Goal: Task Accomplishment & Management: Manage account settings

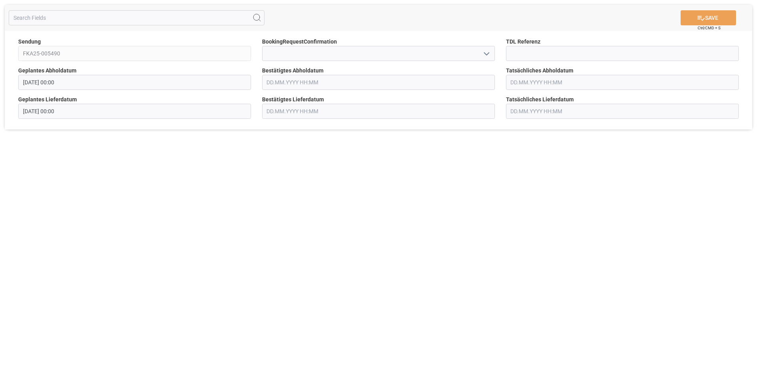
click at [281, 84] on input "text" at bounding box center [378, 82] width 233 height 15
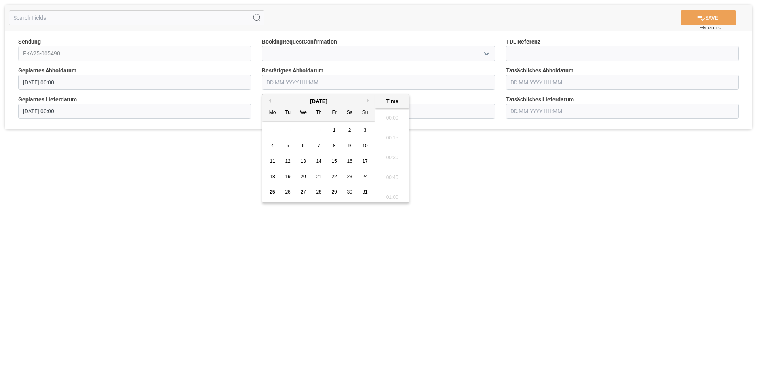
scroll to position [854, 0]
click at [319, 194] on span "28" at bounding box center [318, 192] width 5 height 6
click at [390, 132] on li "08:00" at bounding box center [392, 134] width 34 height 20
type input "28.08.2025 08:00"
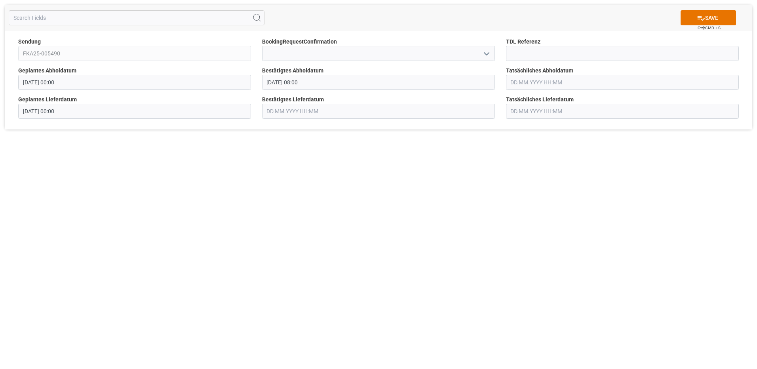
click at [296, 112] on input "text" at bounding box center [378, 111] width 233 height 15
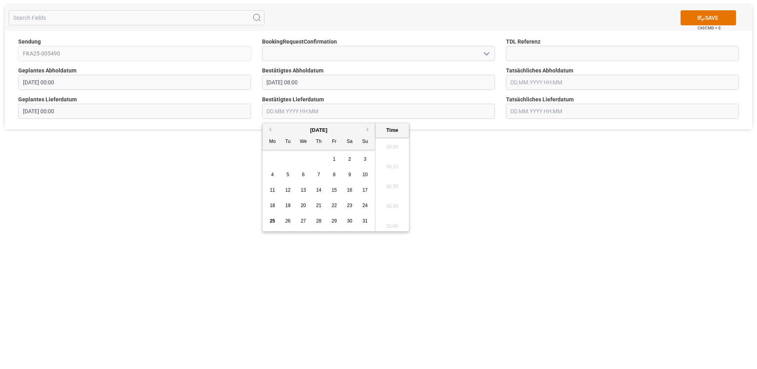
scroll to position [854, 0]
click at [335, 219] on span "29" at bounding box center [333, 221] width 5 height 6
click at [397, 162] on li "10:00" at bounding box center [392, 164] width 34 height 20
type input "29.08.2025 10:00"
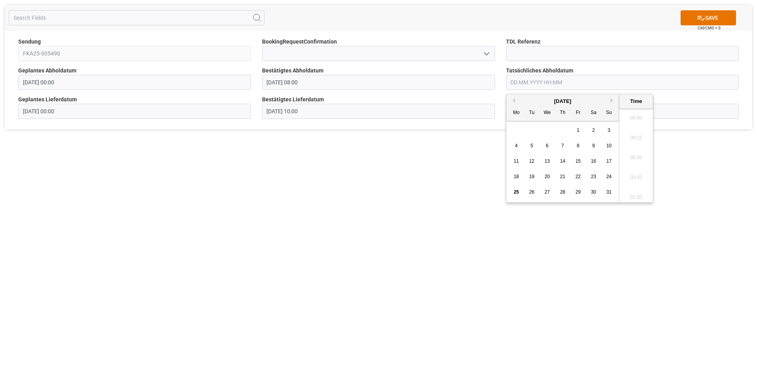
click at [544, 86] on input "text" at bounding box center [622, 82] width 233 height 15
click at [561, 193] on span "28" at bounding box center [562, 192] width 5 height 6
click at [640, 137] on li "09:30" at bounding box center [636, 136] width 34 height 20
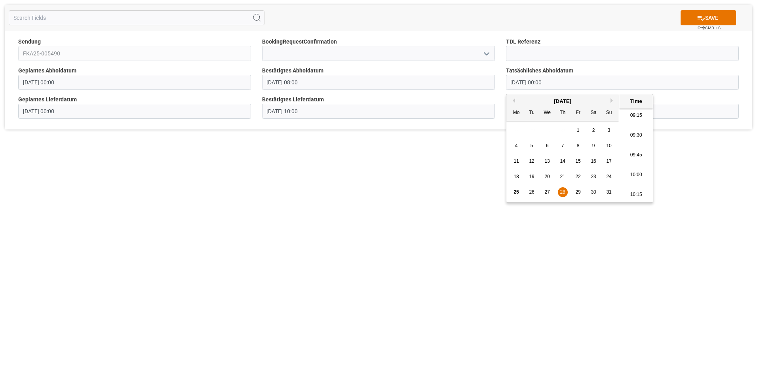
type input "28.08.2025 09:30"
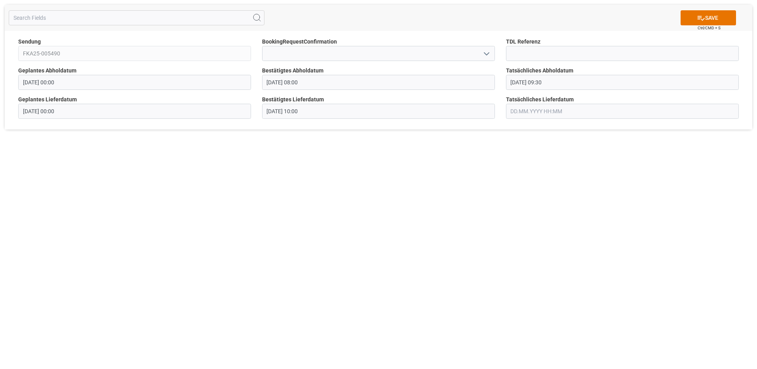
click at [566, 110] on input "text" at bounding box center [622, 111] width 233 height 15
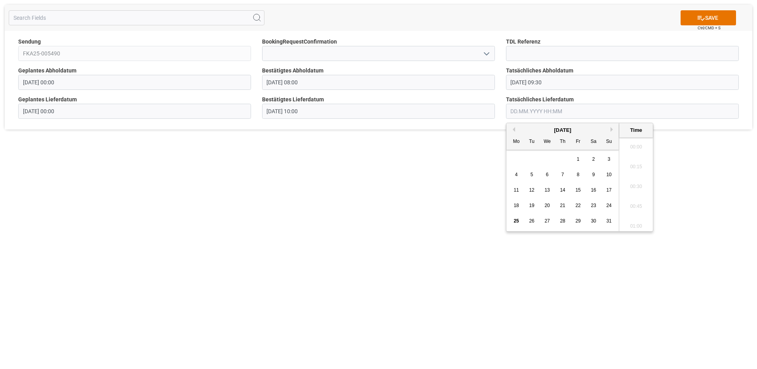
scroll to position [854, 0]
click at [577, 221] on span "29" at bounding box center [577, 221] width 5 height 6
click at [635, 165] on li "11:00" at bounding box center [636, 164] width 34 height 20
type input "29.08.2025 11:00"
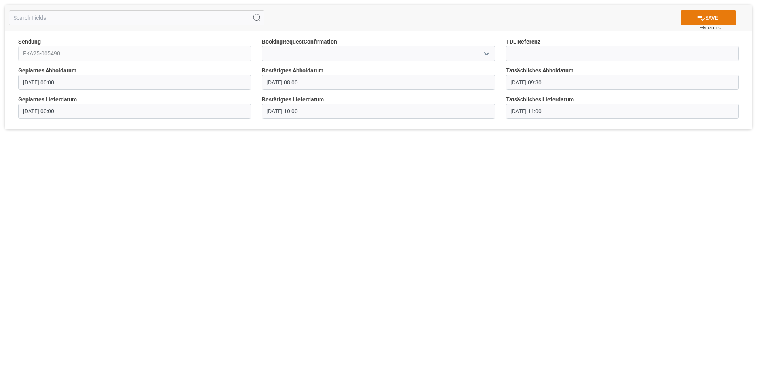
click at [704, 17] on button "SAVE" at bounding box center [708, 17] width 55 height 15
type input "[DATE] 00:00"
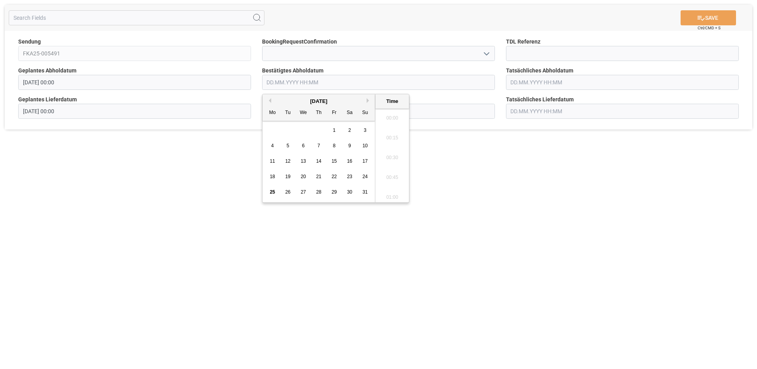
click at [298, 82] on input "text" at bounding box center [378, 82] width 233 height 15
click at [319, 193] on span "28" at bounding box center [318, 192] width 5 height 6
type input "[DATE] 00:00"
click at [519, 90] on input "text" at bounding box center [622, 82] width 233 height 15
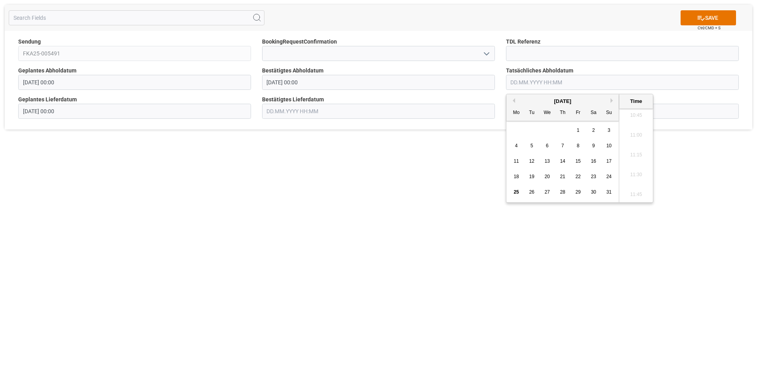
click at [561, 192] on span "28" at bounding box center [562, 192] width 5 height 6
type input "[DATE] 00:00"
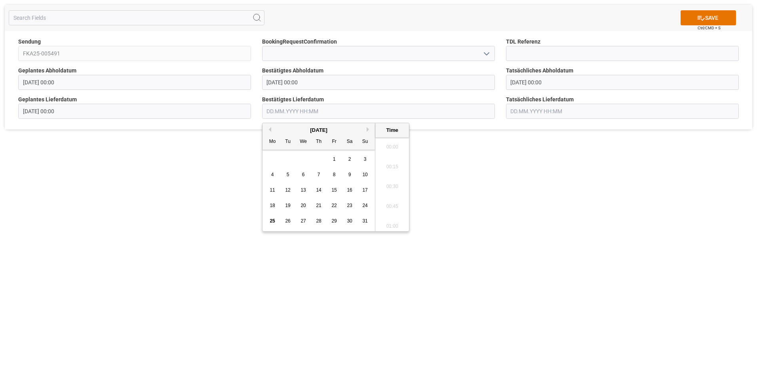
click at [326, 110] on input "text" at bounding box center [378, 111] width 233 height 15
click at [335, 221] on span "29" at bounding box center [333, 221] width 5 height 6
type input "[DATE] 00:00"
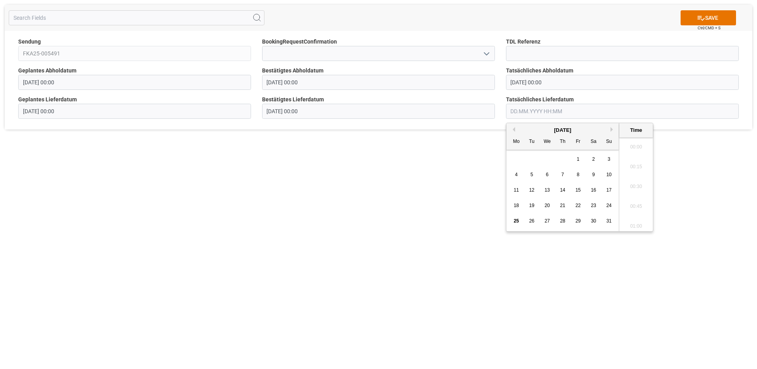
click at [588, 112] on input "text" at bounding box center [622, 111] width 233 height 15
click at [576, 222] on span "29" at bounding box center [577, 221] width 5 height 6
type input "[DATE] 00:00"
click at [710, 15] on button "SAVE" at bounding box center [708, 17] width 55 height 15
